Goal: Transaction & Acquisition: Purchase product/service

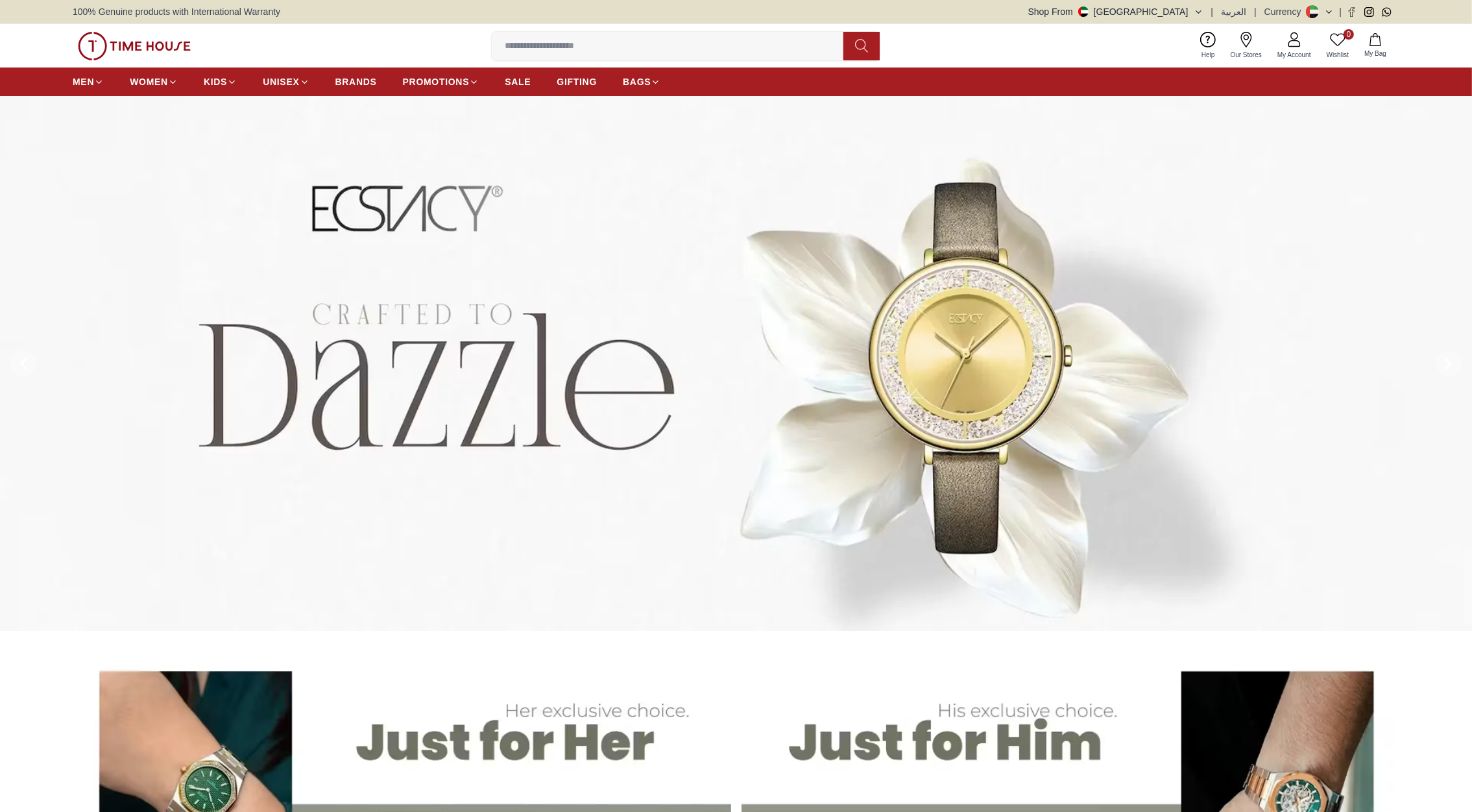
click at [544, 48] on input at bounding box center [673, 46] width 362 height 26
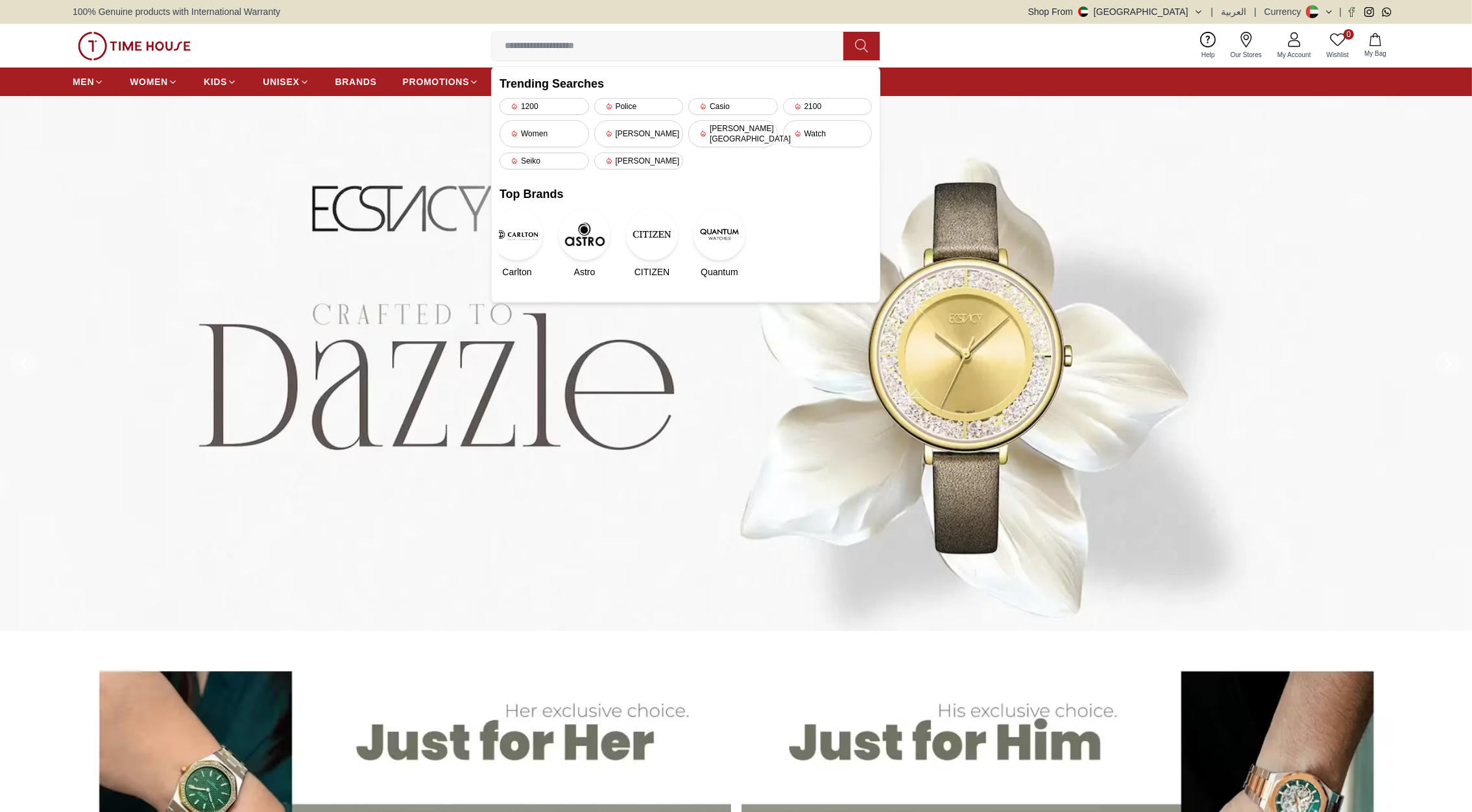
paste input "**********"
type input "**********"
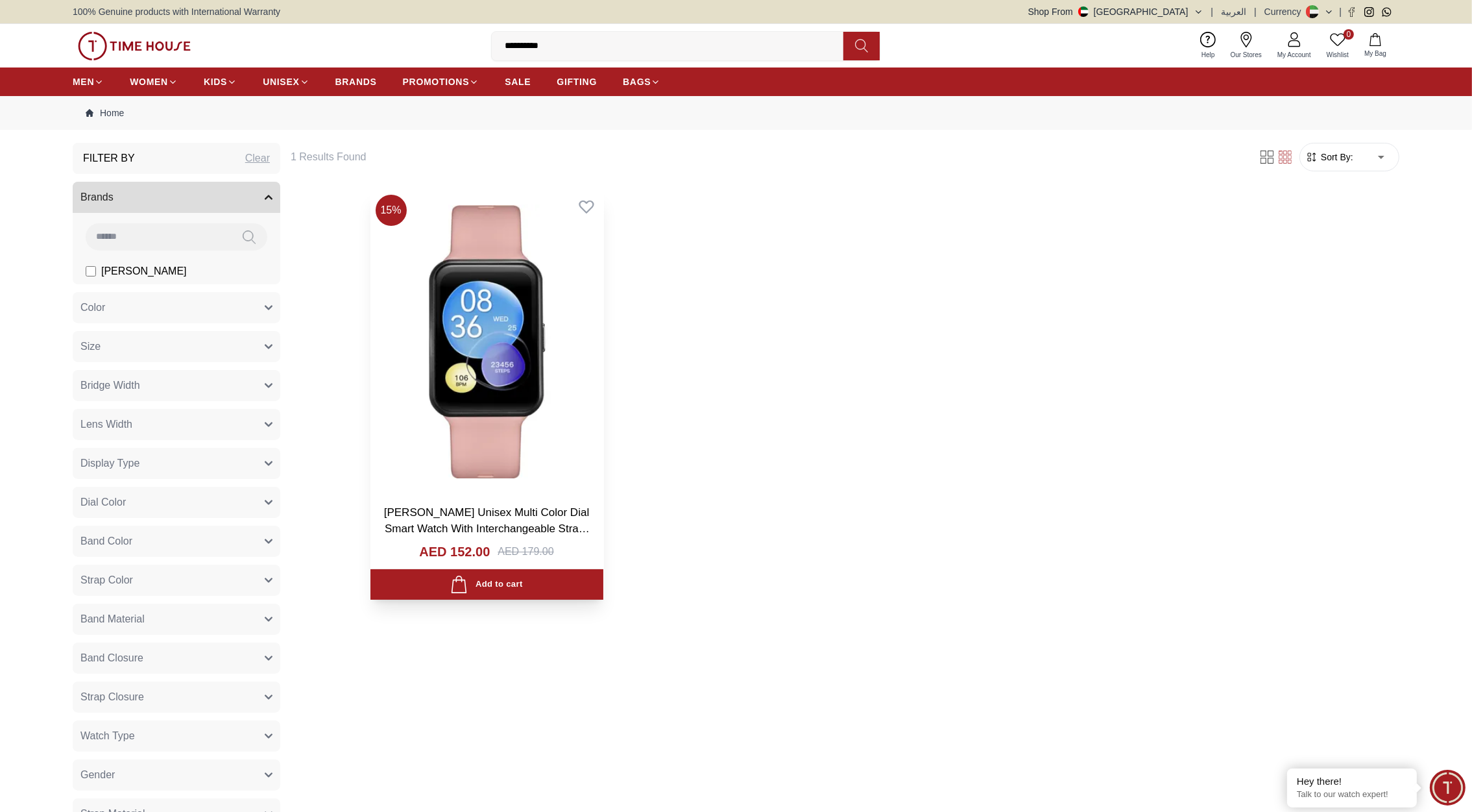
click at [464, 417] on img at bounding box center [487, 342] width 233 height 304
